Goal: Use online tool/utility

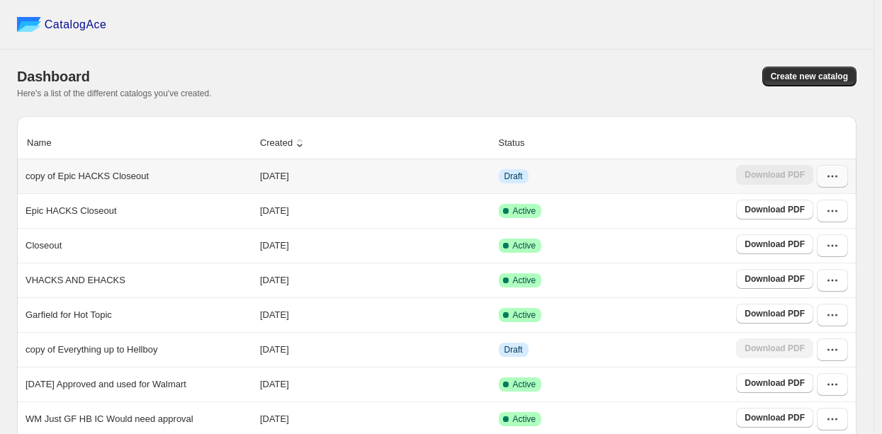
click at [836, 186] on button "button" at bounding box center [831, 176] width 31 height 23
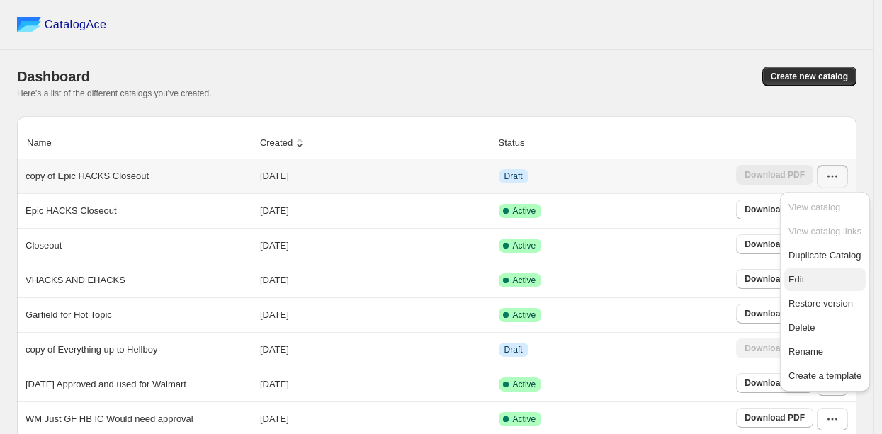
click at [790, 276] on span "Edit" at bounding box center [796, 279] width 16 height 11
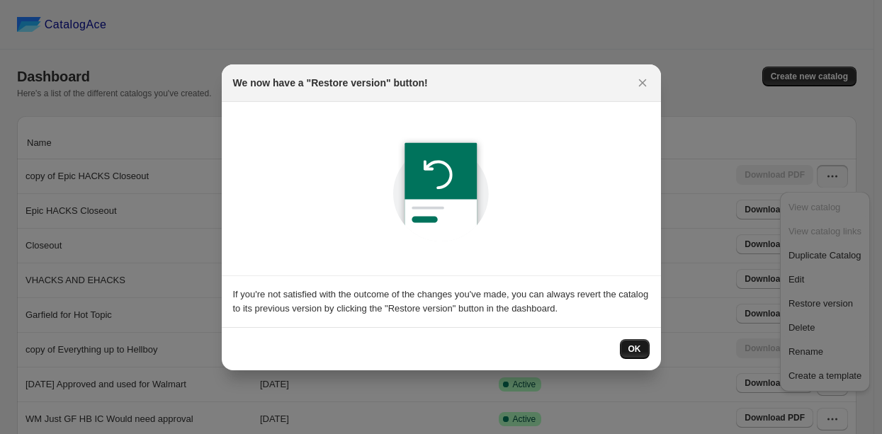
click at [632, 343] on button "OK" at bounding box center [635, 349] width 30 height 20
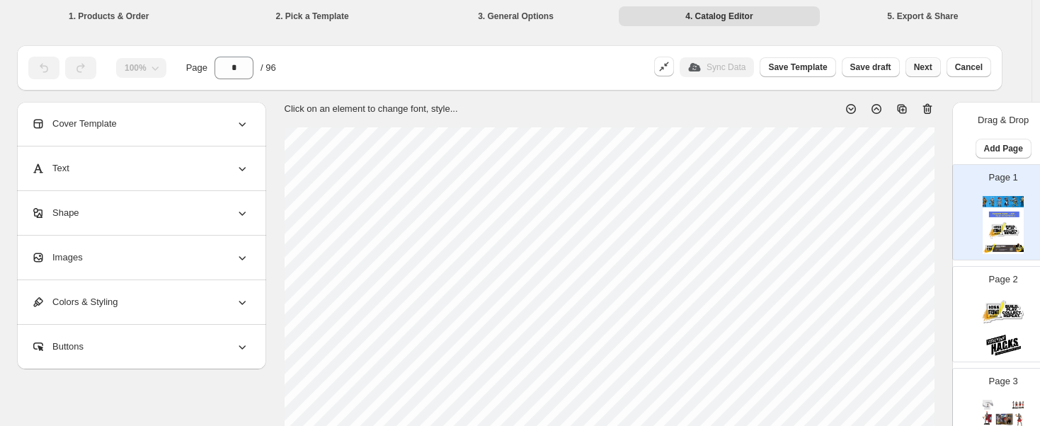
click at [881, 68] on span "Next" at bounding box center [923, 67] width 18 height 11
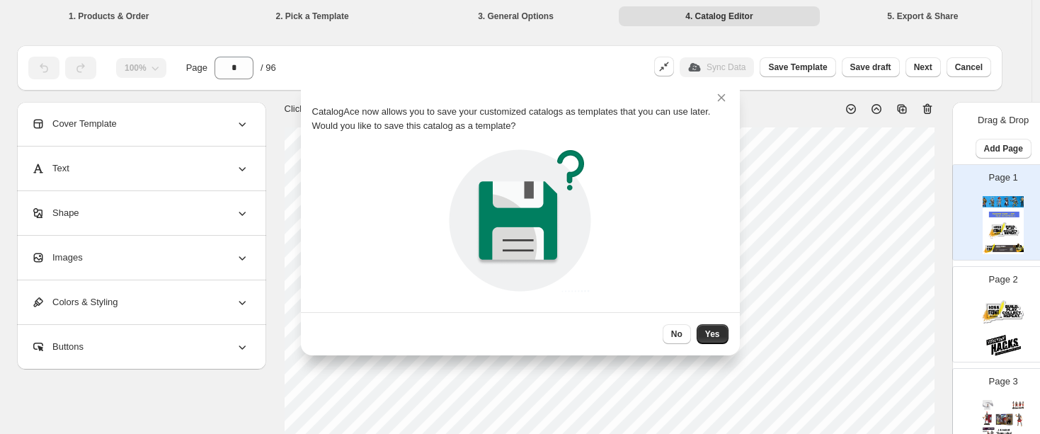
click at [673, 335] on span "No" at bounding box center [676, 334] width 11 height 11
